Goal: Use online tool/utility: Utilize a website feature to perform a specific function

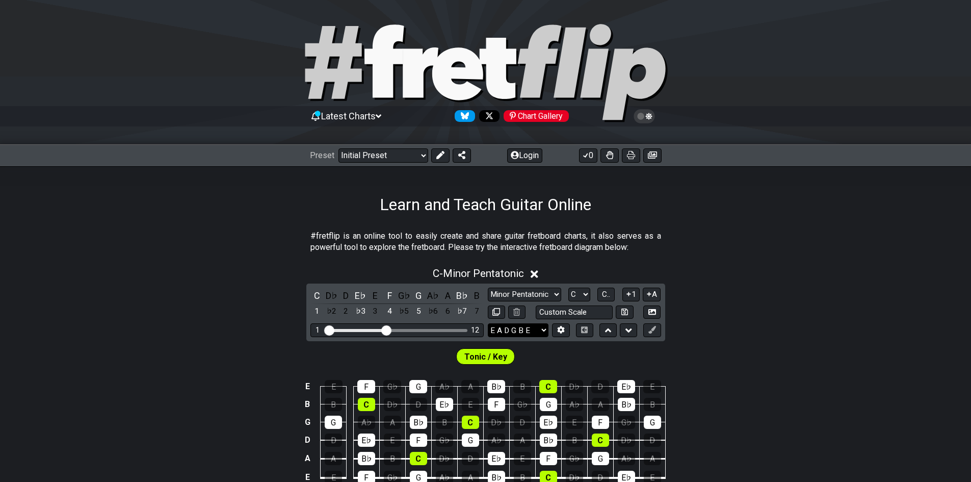
click at [543, 332] on select "E A D G B E E A D G B E E A D G B E B E A D F♯ B A D G C E A D A D G B E E♭ A♭ …" at bounding box center [518, 330] width 61 height 14
click at [488, 323] on select "E A D G B E E A D G B E E A D G B E B E A D F♯ B A D G C E A D A D G B E E♭ A♭ …" at bounding box center [518, 330] width 61 height 14
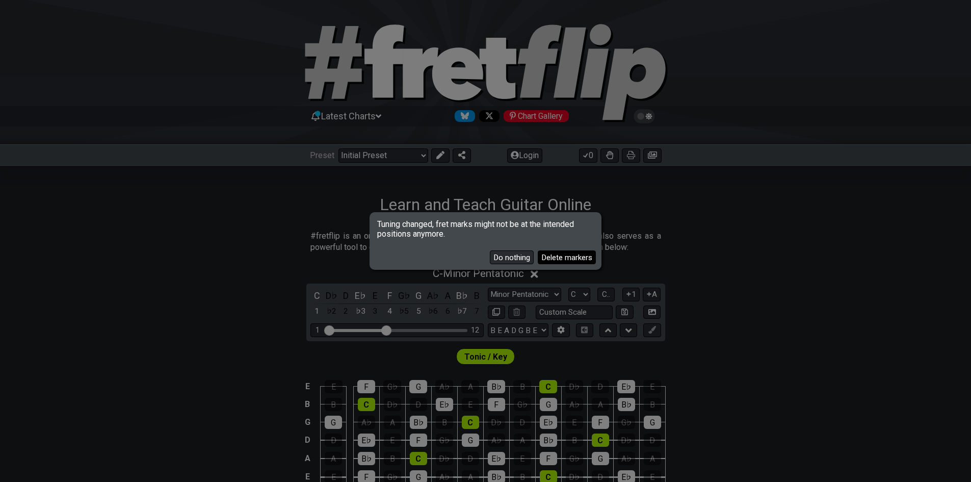
click at [546, 258] on button "Delete markers" at bounding box center [567, 257] width 58 height 14
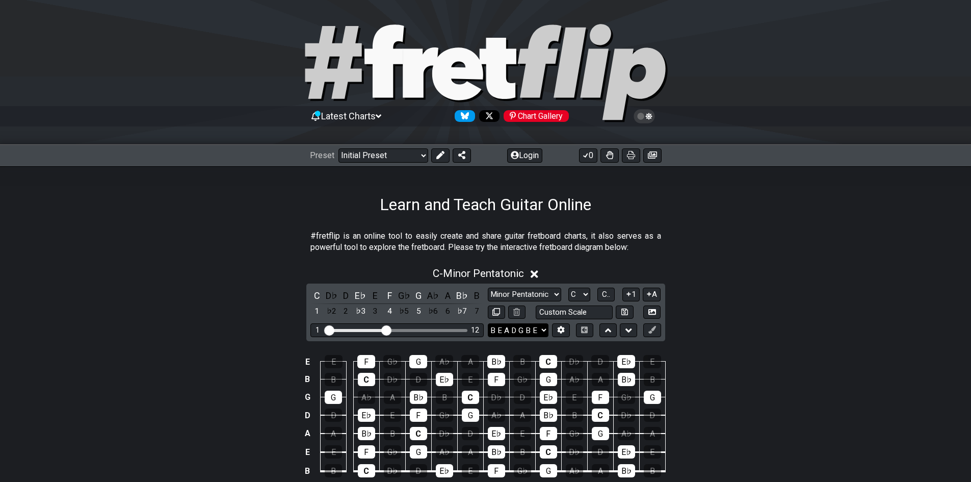
click at [514, 330] on select "E A D G B E E A D G B E E A D G B E B E A D F♯ B A D G C E A D A D G B E E♭ A♭ …" at bounding box center [518, 330] width 61 height 14
select select "B D A D G B E"
click at [488, 323] on select "E A D G B E E A D G B E E A D G B E B E A D F♯ B A D G C E A D A D G B E E♭ A♭ …" at bounding box center [518, 330] width 61 height 14
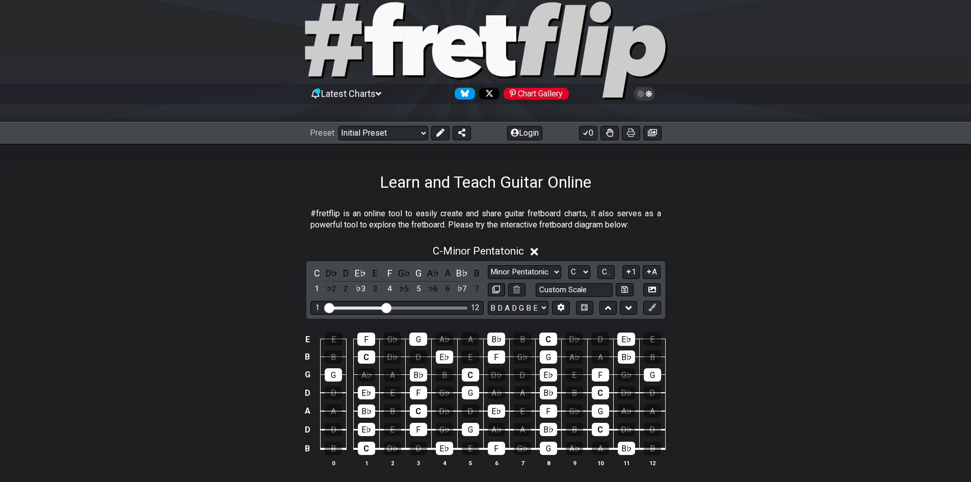
scroll to position [51, 0]
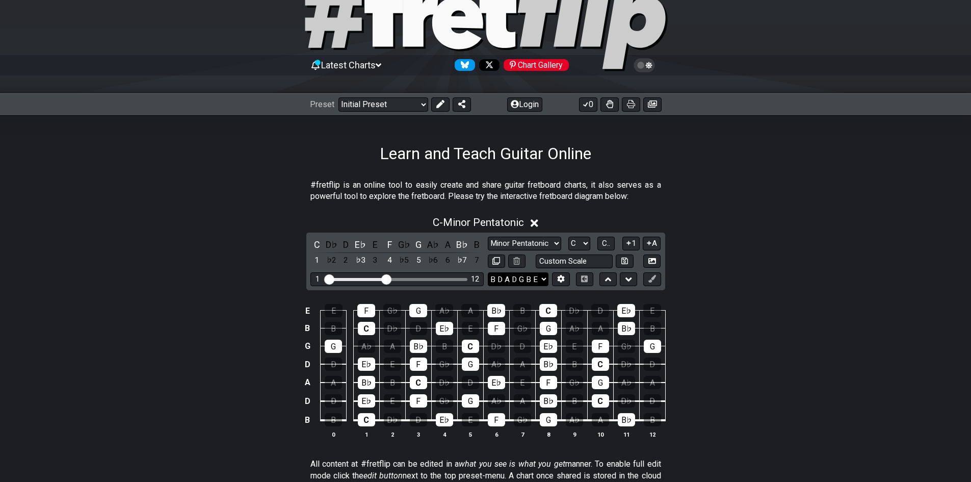
click at [539, 279] on select "E A D G B E E A D G B E E A D G B E B E A D F♯ B A D G C E A D A D G B E E♭ A♭ …" at bounding box center [518, 279] width 61 height 14
click at [861, 214] on div "C - Minor Pentatonic" at bounding box center [485, 219] width 971 height 19
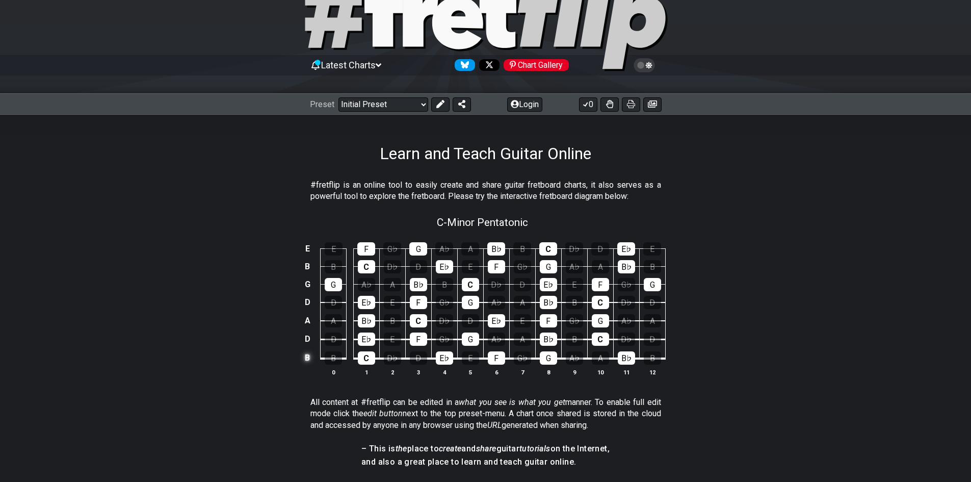
click at [307, 356] on td "B" at bounding box center [307, 357] width 12 height 19
click at [309, 359] on td "x" at bounding box center [307, 357] width 12 height 19
click at [309, 359] on td "o" at bounding box center [307, 357] width 12 height 19
click at [309, 360] on td at bounding box center [307, 357] width 12 height 19
click at [443, 108] on button at bounding box center [440, 104] width 18 height 14
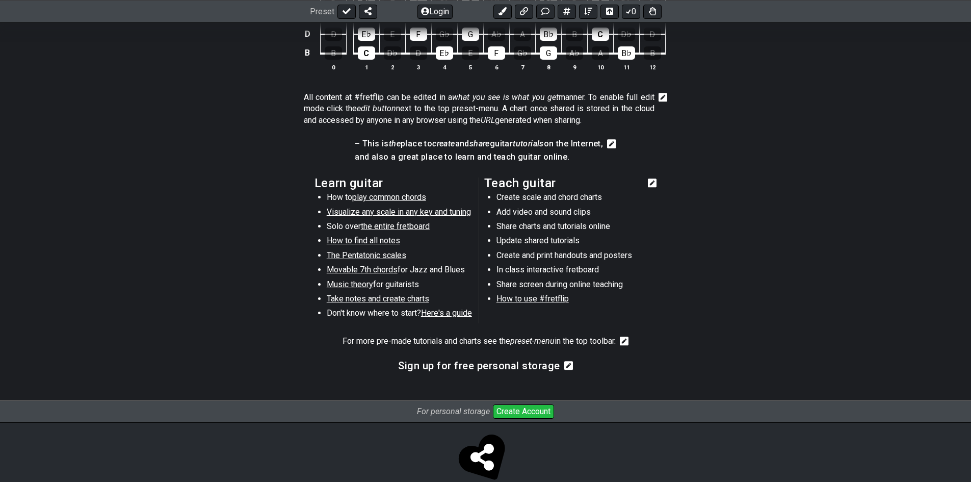
scroll to position [102, 0]
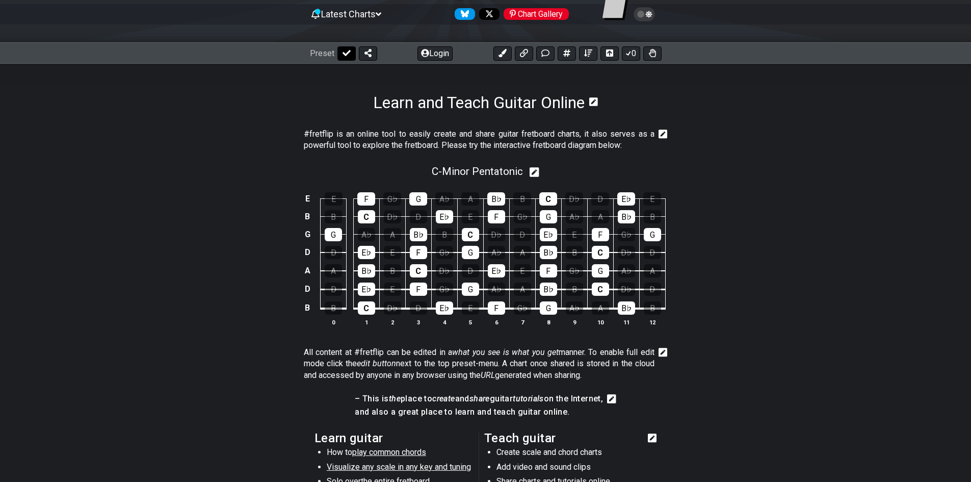
click at [351, 57] on button at bounding box center [346, 53] width 18 height 14
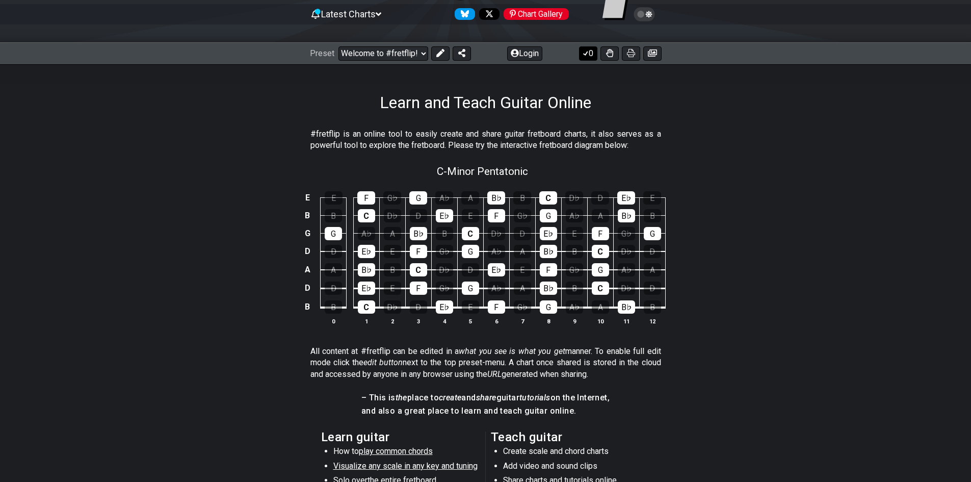
click at [589, 56] on button "0" at bounding box center [588, 53] width 18 height 14
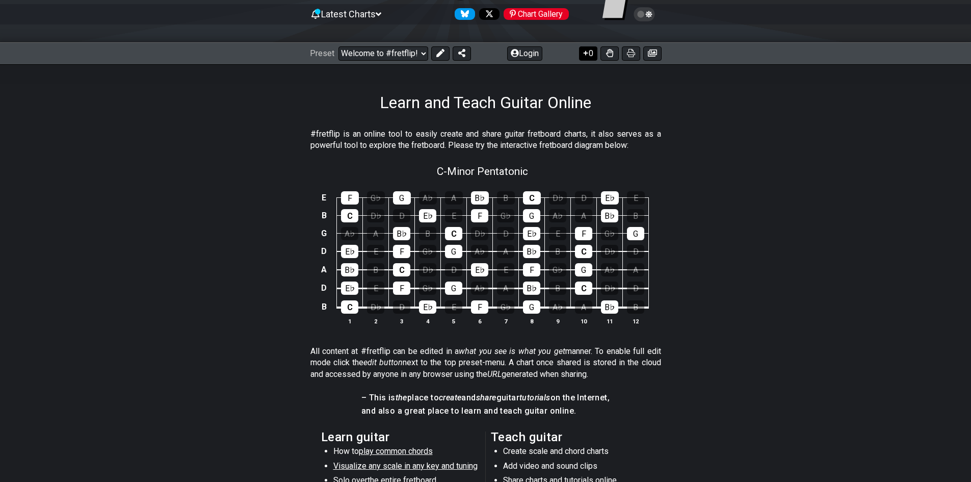
click at [589, 56] on button "0" at bounding box center [588, 53] width 18 height 14
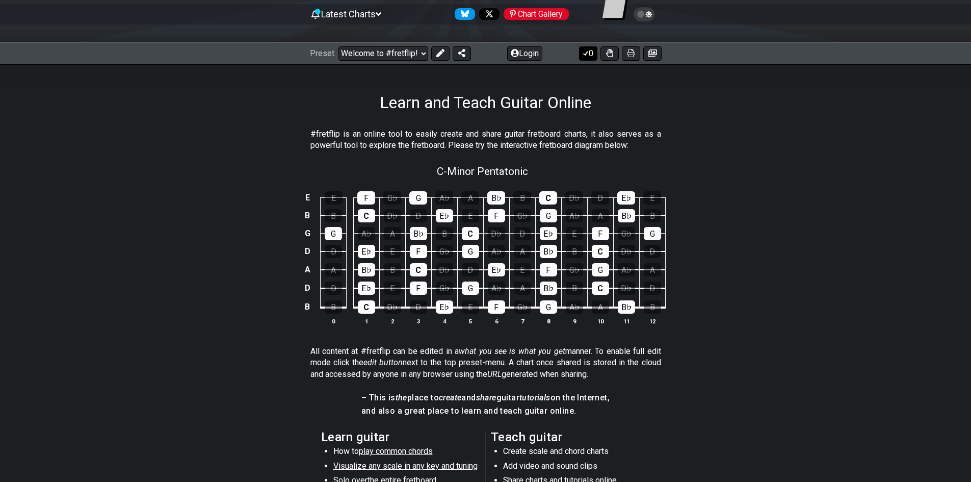
click at [589, 56] on button "0" at bounding box center [588, 53] width 18 height 14
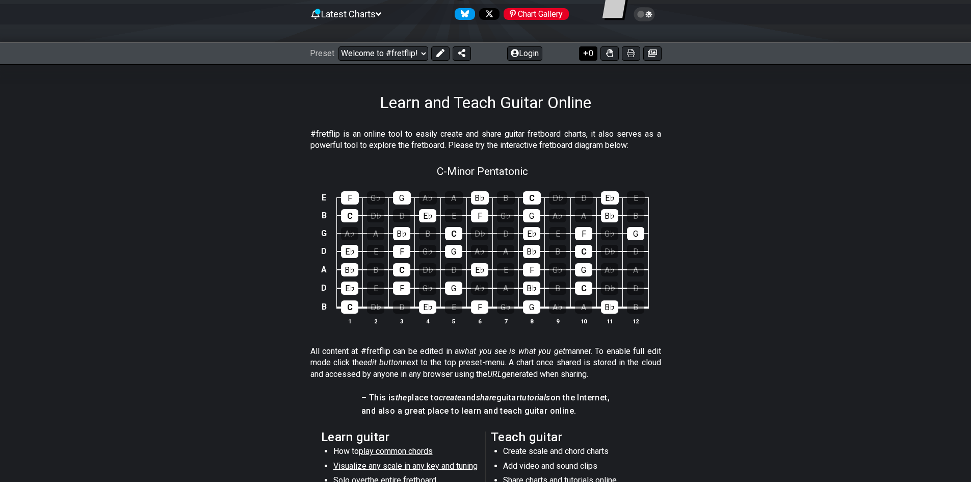
click at [589, 56] on button "0" at bounding box center [588, 53] width 18 height 14
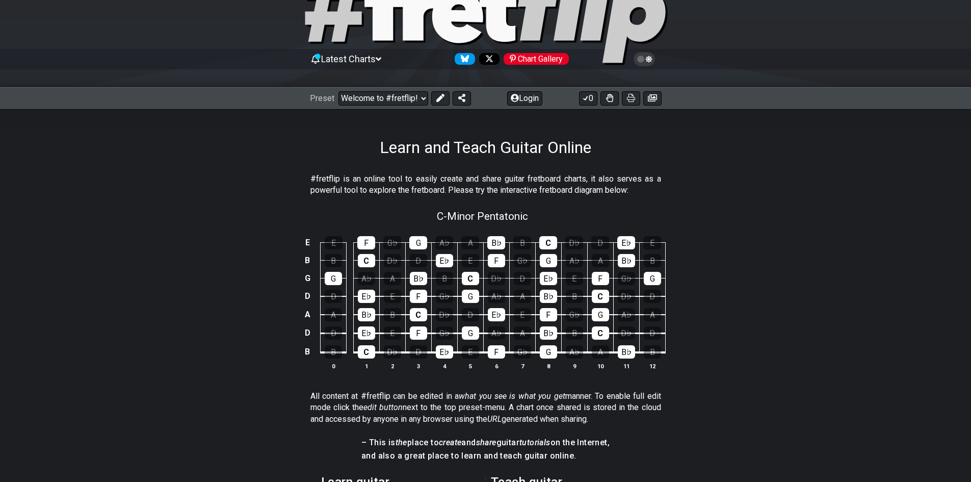
scroll to position [0, 0]
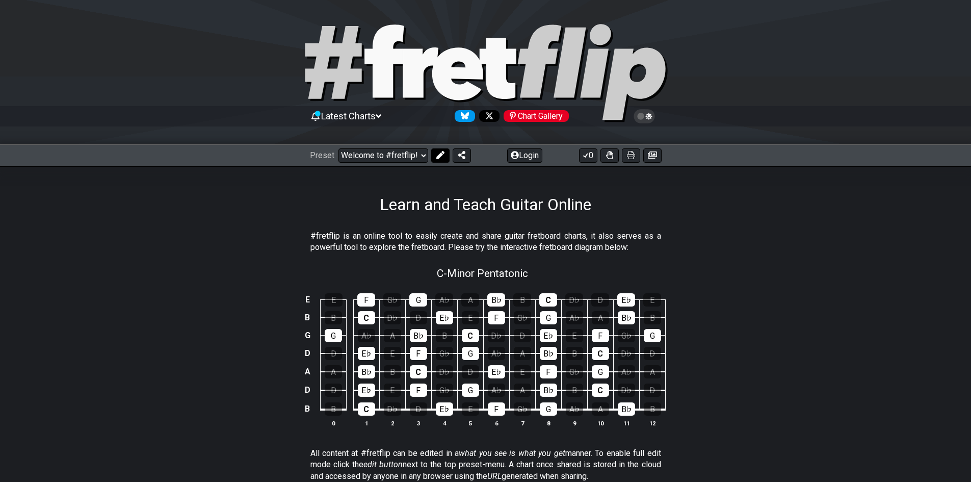
click at [439, 155] on icon at bounding box center [440, 155] width 8 height 8
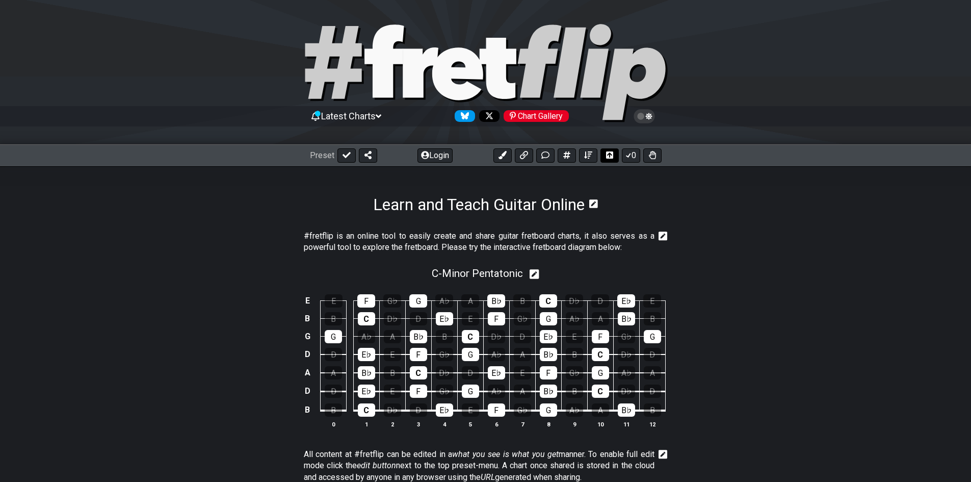
click at [611, 157] on icon at bounding box center [609, 154] width 7 height 7
click at [369, 159] on icon at bounding box center [367, 155] width 7 height 8
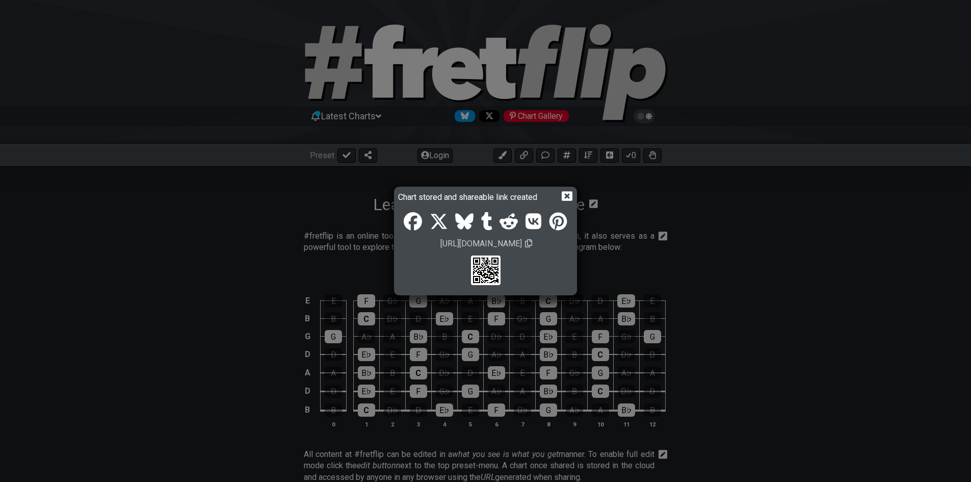
click at [569, 195] on icon at bounding box center [567, 196] width 11 height 10
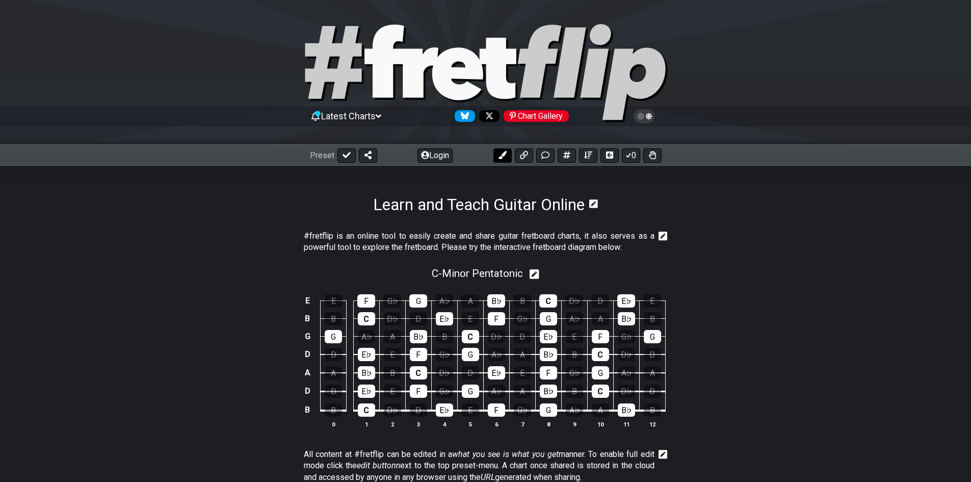
click at [500, 159] on icon at bounding box center [502, 155] width 8 height 8
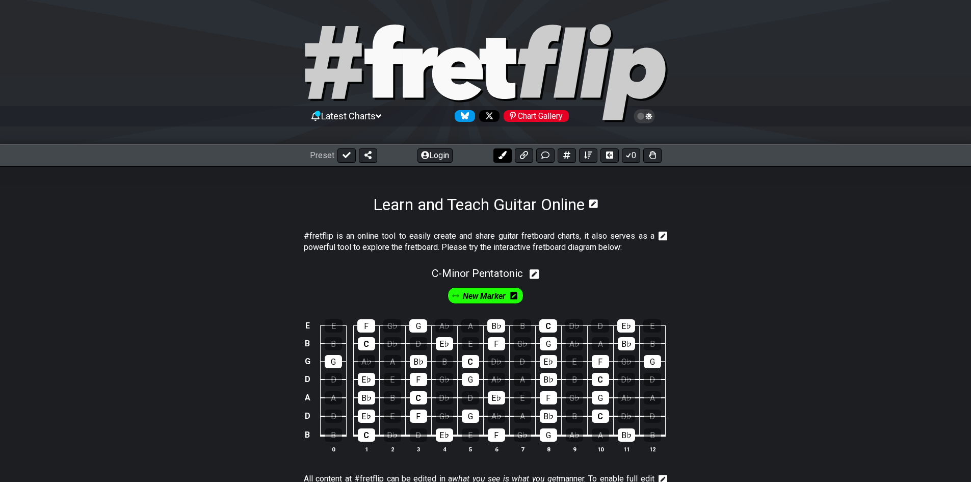
click at [500, 157] on icon at bounding box center [502, 155] width 8 height 8
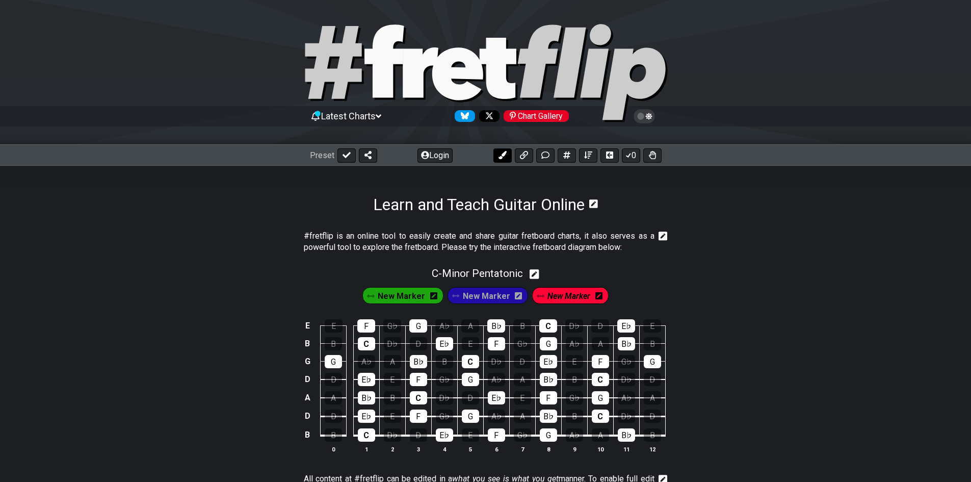
click at [499, 157] on icon at bounding box center [502, 155] width 8 height 8
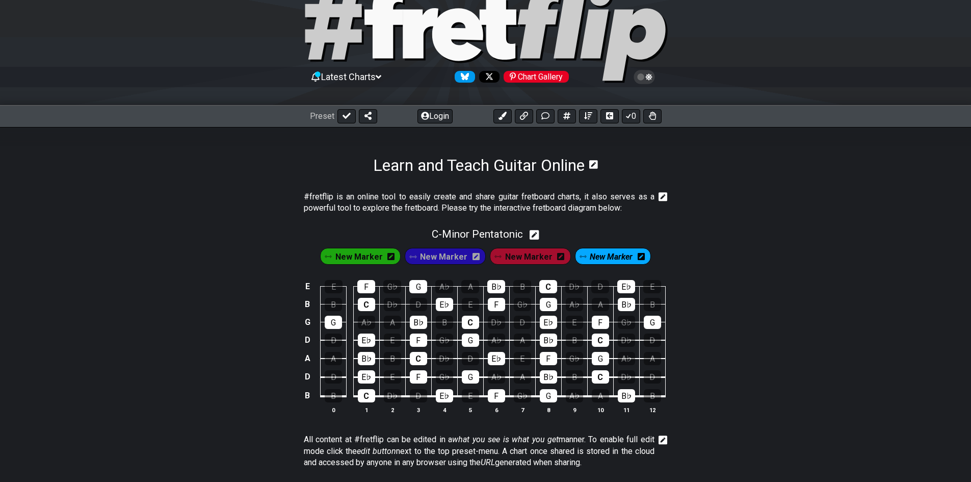
scroll to position [102, 0]
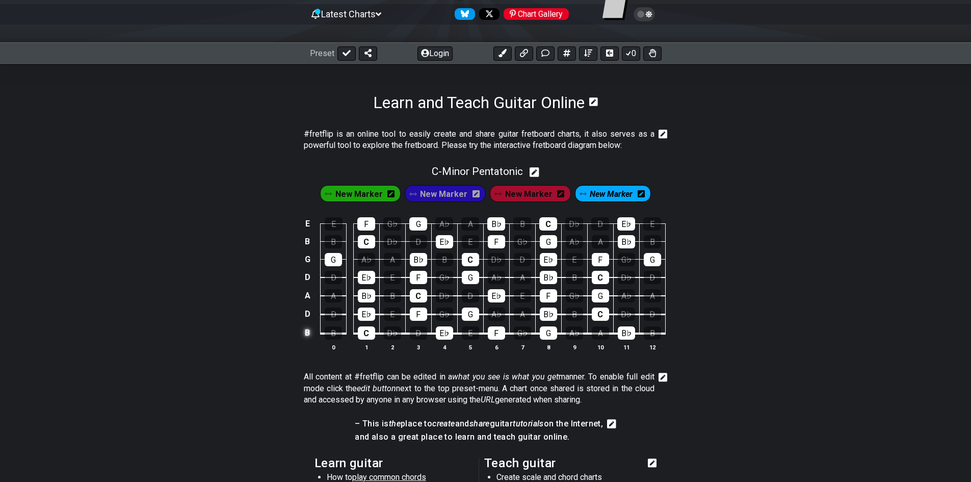
click at [308, 332] on td "B" at bounding box center [307, 332] width 12 height 19
click at [308, 332] on td "x" at bounding box center [307, 332] width 12 height 19
click at [308, 332] on td "o" at bounding box center [307, 332] width 12 height 19
drag, startPoint x: 308, startPoint y: 332, endPoint x: 258, endPoint y: 345, distance: 50.9
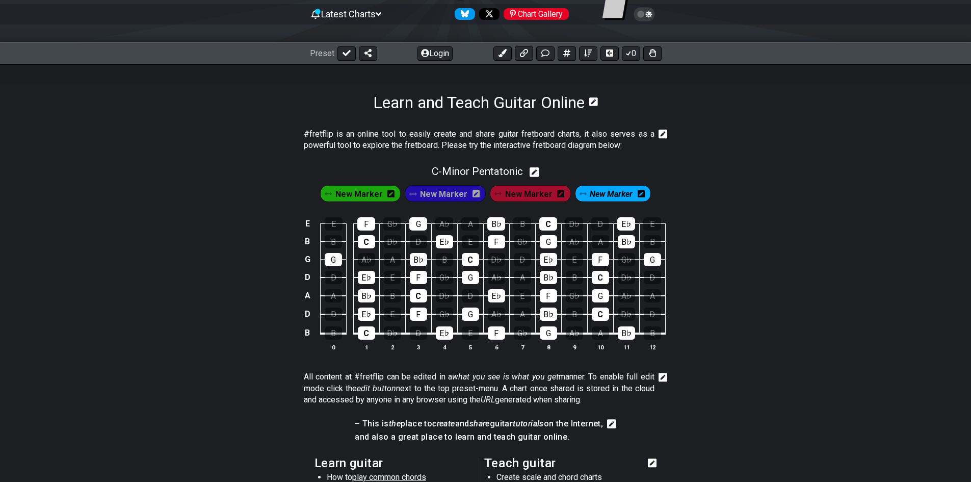
click at [258, 345] on div "E E F G♭ G A♭ A B♭ B C D♭ D E♭ E B B C D♭ D E♭ E F G♭ G A♭ A B♭ B G G A♭ A B♭ B…" at bounding box center [485, 285] width 971 height 162
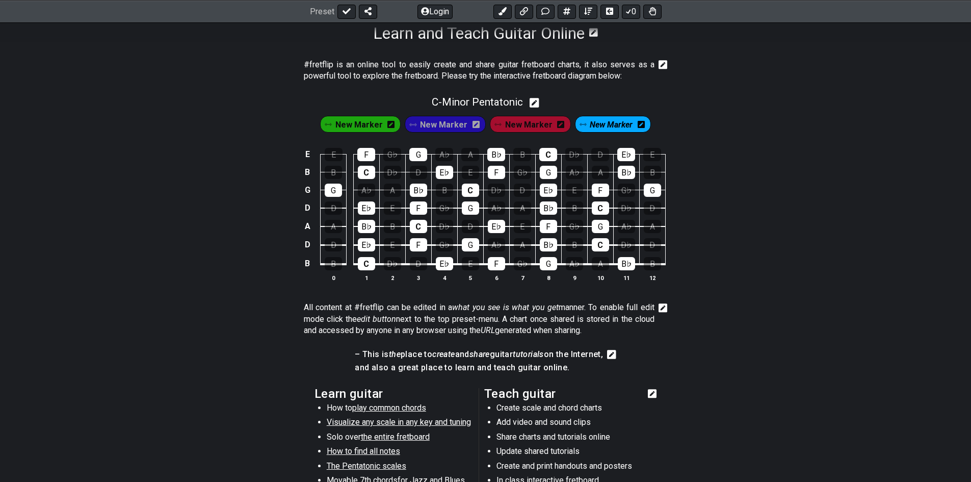
scroll to position [0, 0]
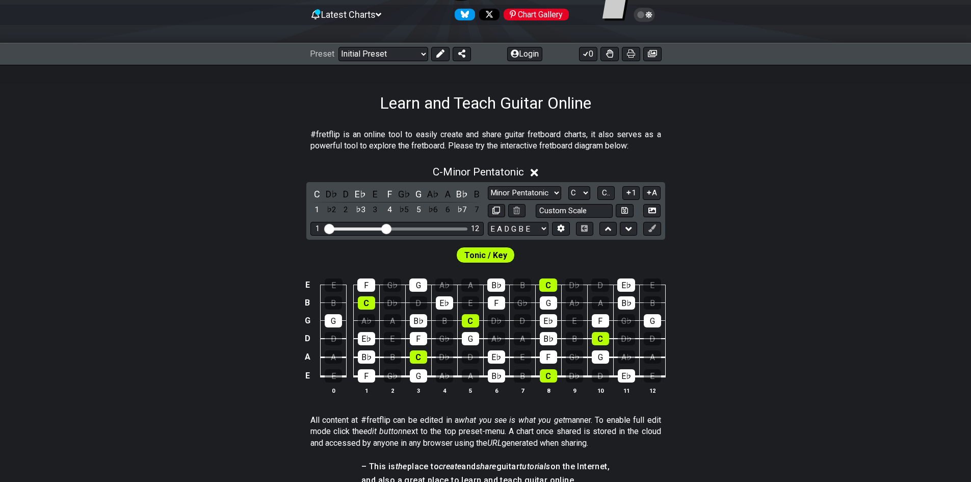
scroll to position [102, 0]
click at [530, 230] on select "E A D G B E E A D G B E E A D G B E B E A D F♯ B A D G C E A D A D G B E E♭ A♭ …" at bounding box center [518, 228] width 61 height 14
click at [488, 221] on select "E A D G B E E A D G B E E A D G B E B E A D F♯ B A D G C E A D A D G B E E♭ A♭ …" at bounding box center [518, 228] width 61 height 14
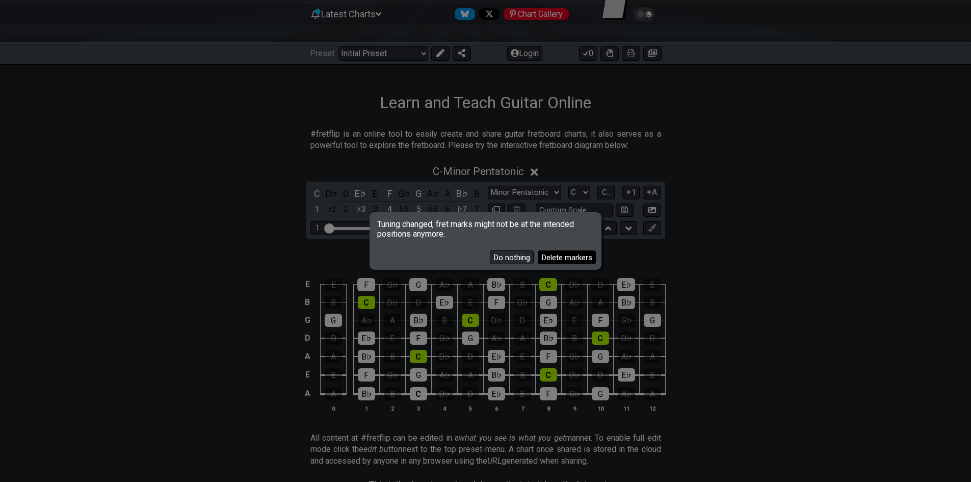
click at [556, 259] on button "Delete markers" at bounding box center [567, 257] width 58 height 14
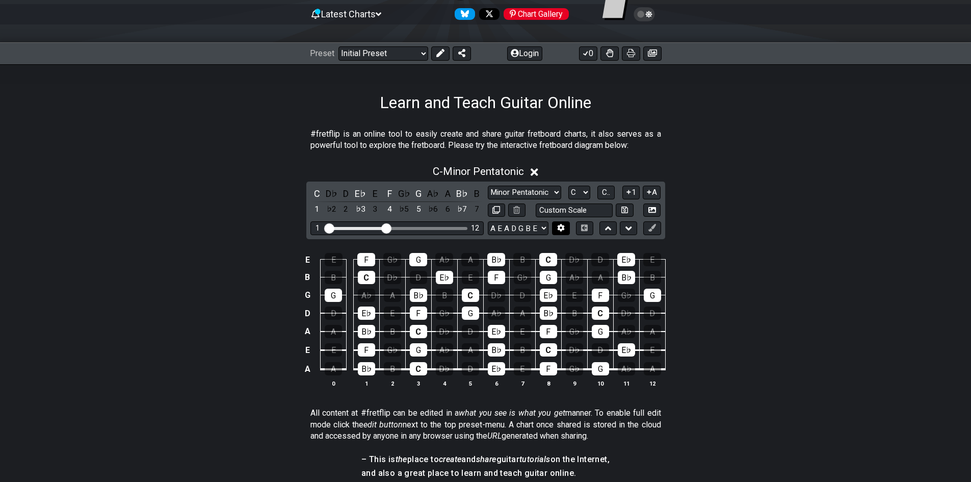
click at [560, 228] on icon at bounding box center [561, 228] width 8 height 8
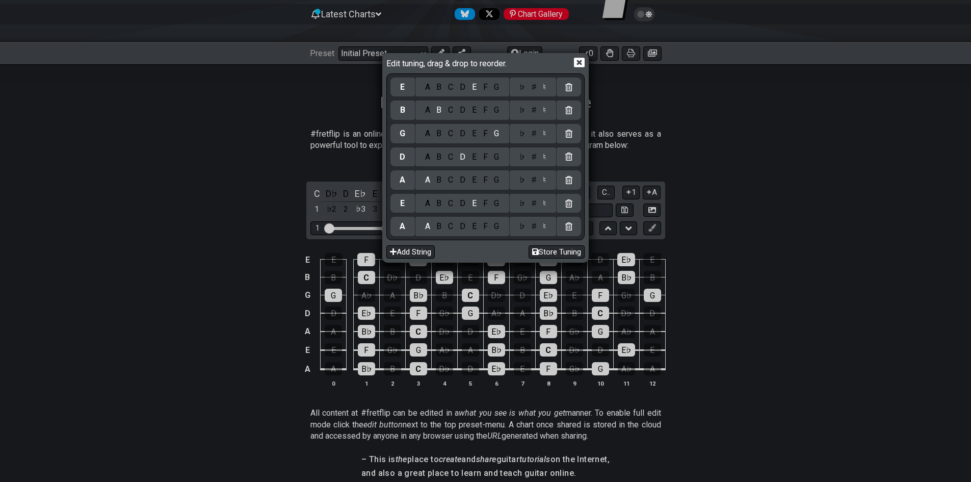
click at [406, 231] on div "A" at bounding box center [402, 226] width 24 height 19
drag, startPoint x: 404, startPoint y: 228, endPoint x: 402, endPoint y: 235, distance: 6.9
click at [402, 235] on div "E A B C D E F G ♭ ♯ ♮ B A B C D E F G ♭ ♯ ♮ G A B C D E F G ♭ ♯ ♮ D A B C D E F…" at bounding box center [485, 156] width 191 height 163
click at [439, 226] on div "B" at bounding box center [439, 226] width 12 height 11
click at [464, 206] on div "D" at bounding box center [463, 203] width 12 height 11
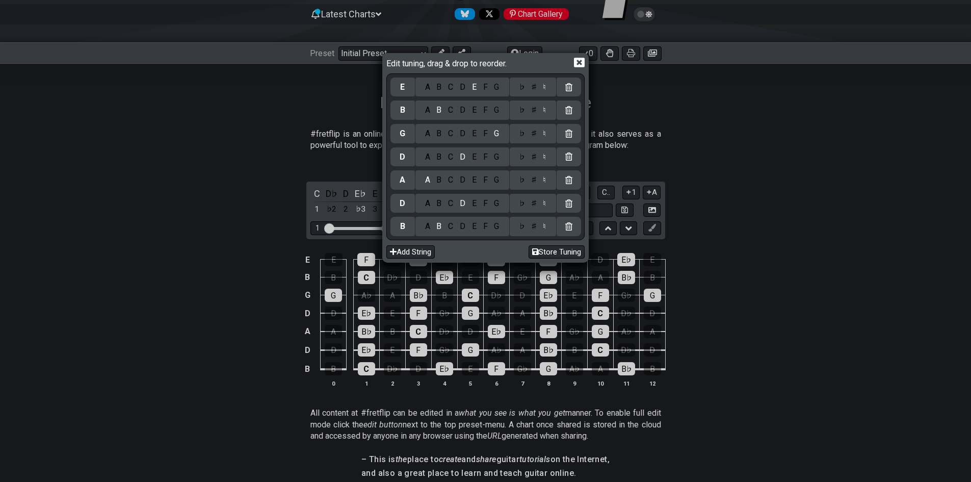
click at [461, 229] on div "D" at bounding box center [463, 226] width 12 height 11
click at [441, 207] on div "B" at bounding box center [439, 203] width 12 height 11
click at [463, 184] on div "D" at bounding box center [463, 179] width 12 height 11
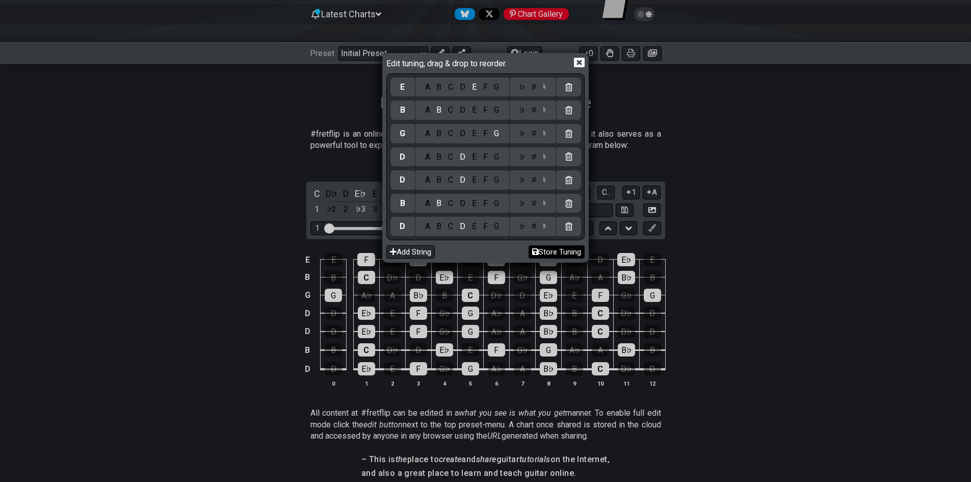
click at [567, 252] on button "Store Tuning" at bounding box center [557, 252] width 56 height 14
click at [563, 252] on button "Store Tuning" at bounding box center [557, 252] width 56 height 14
click at [550, 248] on button "Store Tuning" at bounding box center [557, 252] width 56 height 14
click at [549, 250] on button "Store Tuning" at bounding box center [557, 252] width 56 height 14
click at [731, 256] on div "Edit tuning, drag & drop to reorder. E A B C D E F G ♭ ♯ ♮ B A B C D E F G ♭ ♯ …" at bounding box center [485, 241] width 971 height 482
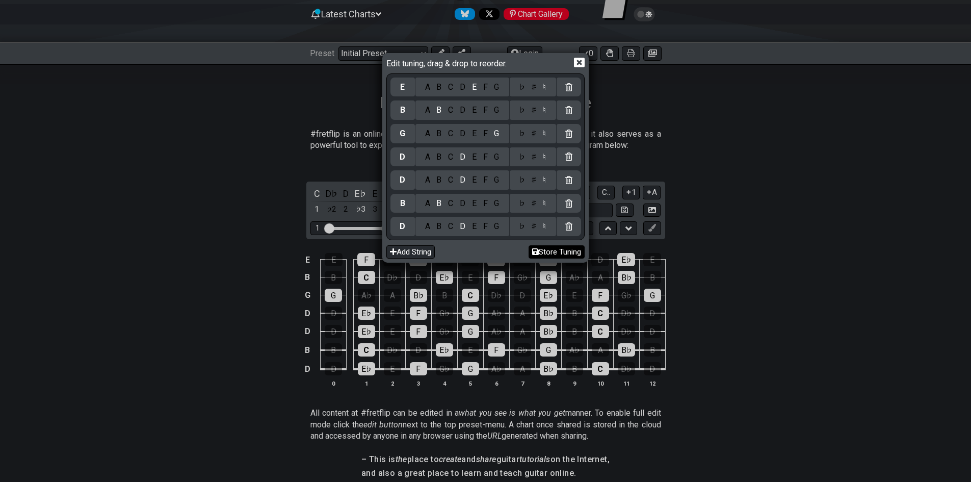
click at [541, 250] on button "Store Tuning" at bounding box center [557, 252] width 56 height 14
click at [429, 158] on div "A" at bounding box center [427, 156] width 12 height 11
click at [464, 135] on div "D" at bounding box center [463, 133] width 12 height 11
click at [486, 112] on div "F" at bounding box center [485, 109] width 11 height 11
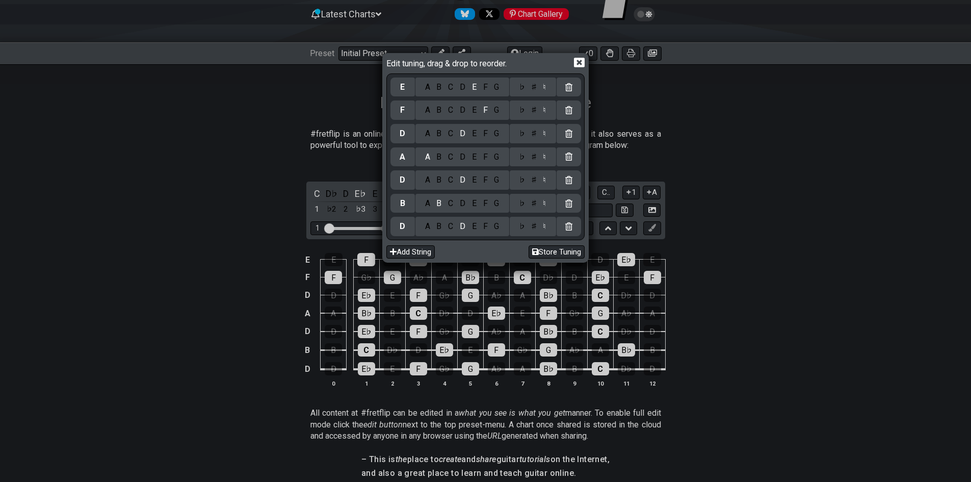
click at [578, 62] on icon at bounding box center [579, 62] width 11 height 11
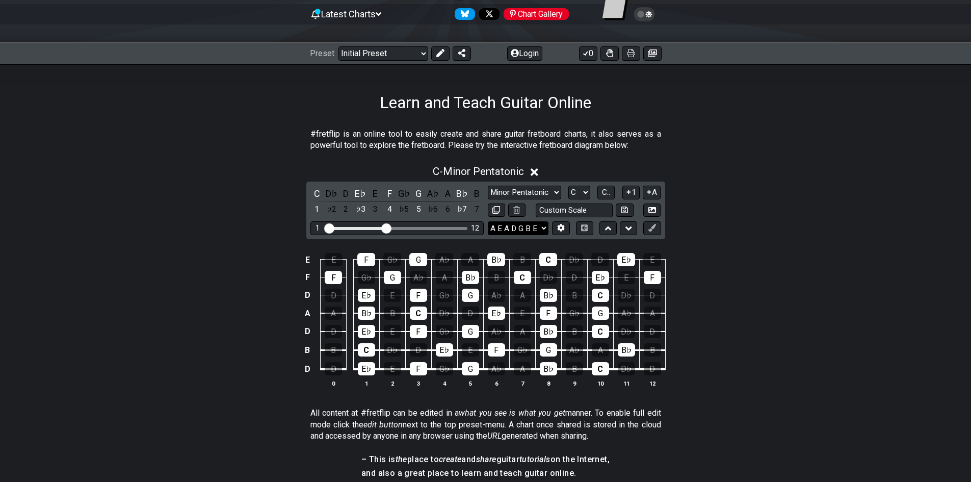
click at [529, 224] on select "E A D G B E D B D D G B E E A D G B E B E A D F♯ B A D G C E A D A D G B E E♭ A…" at bounding box center [518, 228] width 61 height 14
select select "D G C F A D"
click at [488, 221] on select "E A D G B E D B D D G B E E A D G B E B E A D F♯ B A D G C E A D A D G B E E♭ A…" at bounding box center [518, 228] width 61 height 14
